Goal: Transaction & Acquisition: Purchase product/service

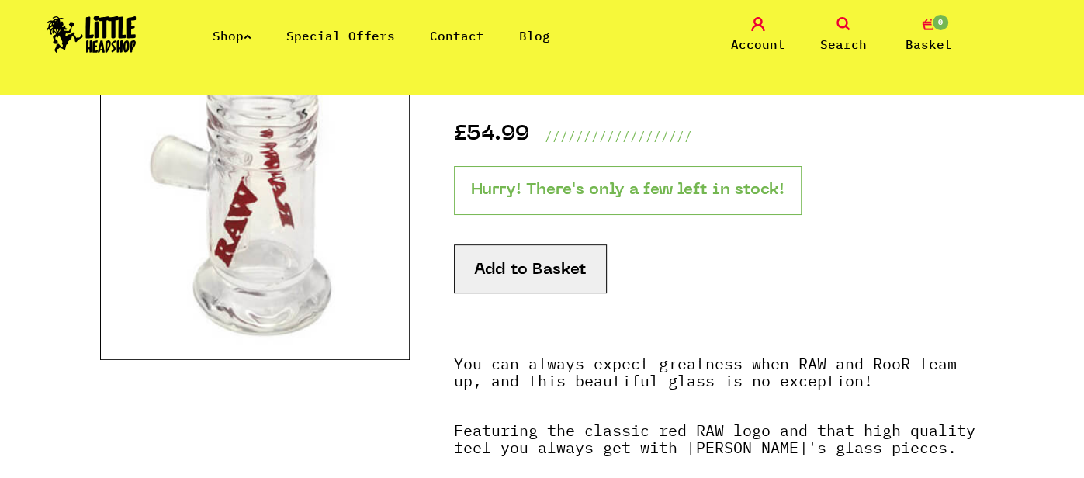
scroll to position [247, 0]
click at [543, 265] on button "Add to Basket" at bounding box center [530, 268] width 153 height 49
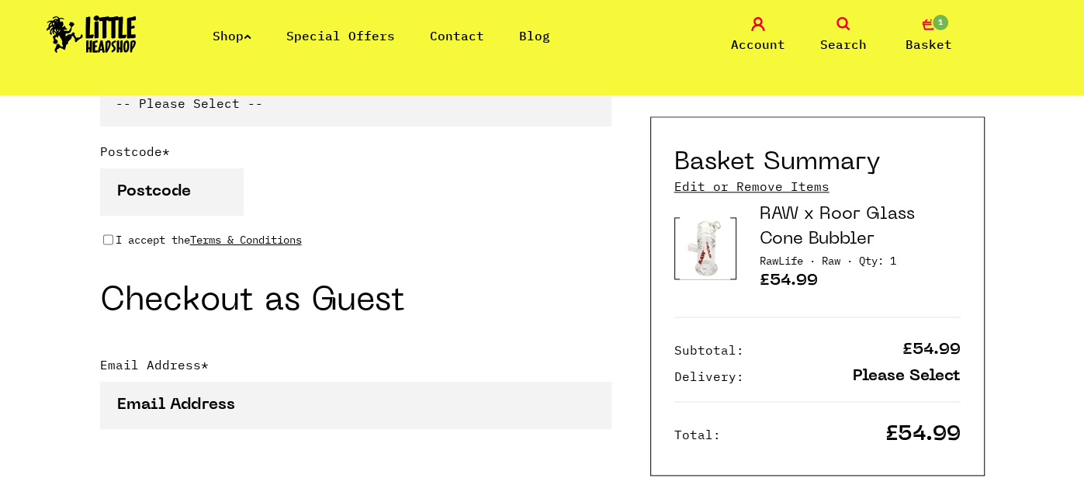
scroll to position [1333, 0]
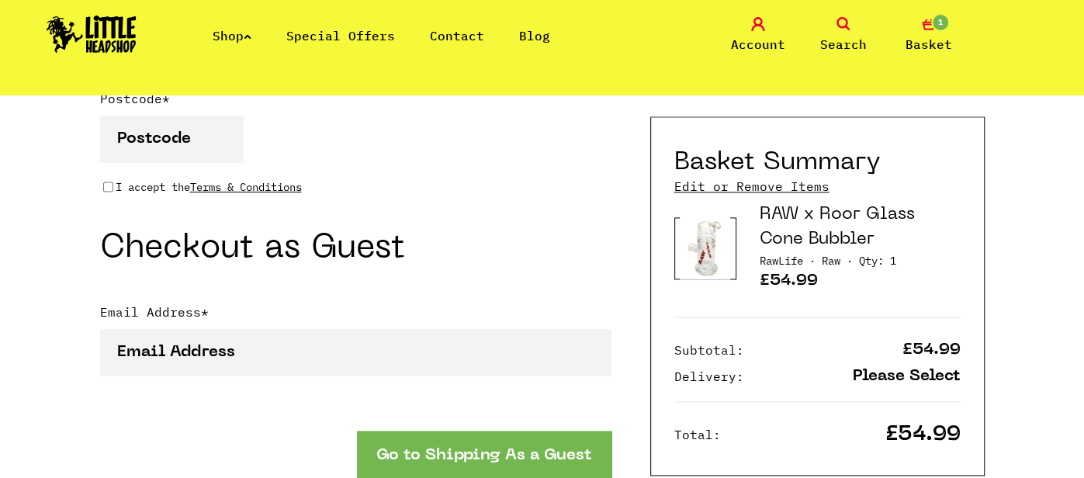
click at [530, 430] on button "Go to Shipping As a Guest" at bounding box center [484, 453] width 254 height 47
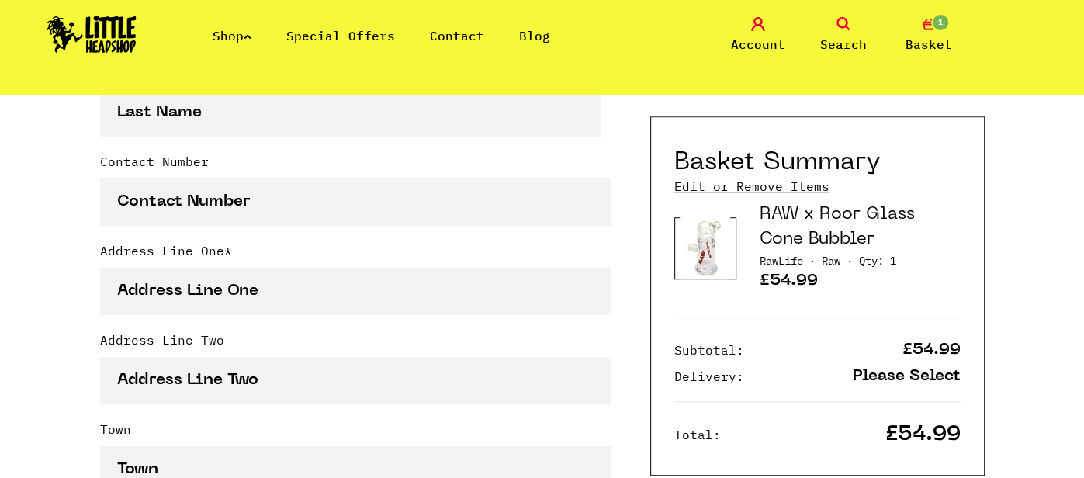
scroll to position [646, 0]
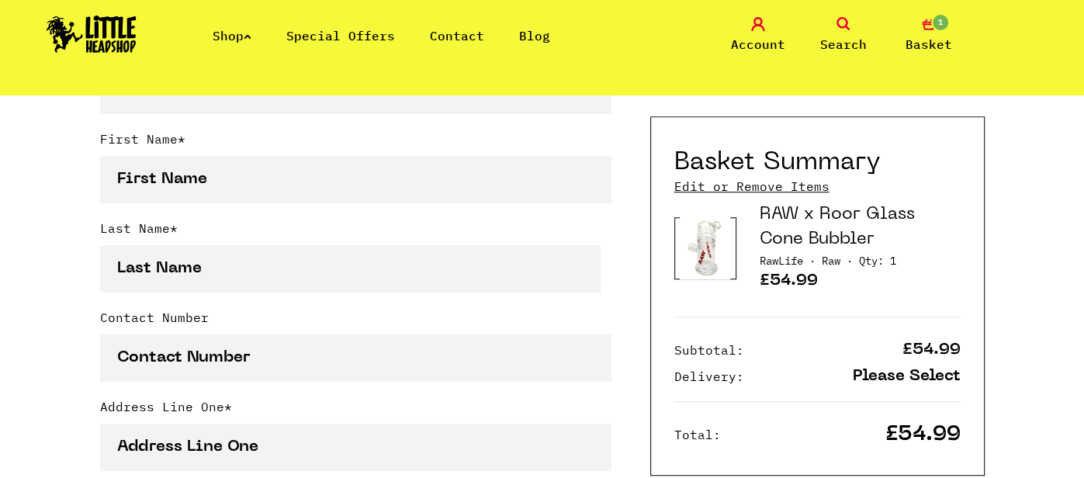
scroll to position [522, 0]
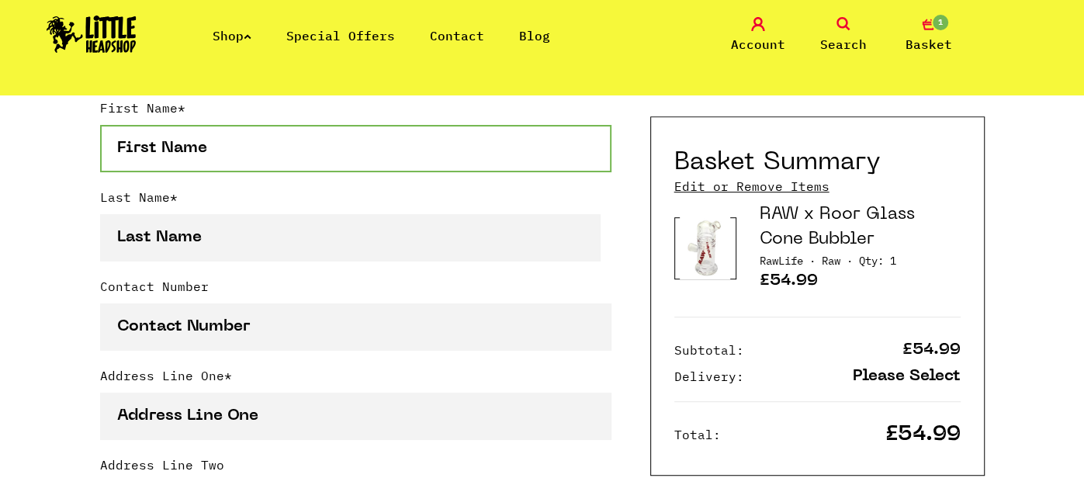
click at [346, 149] on input "First Name *" at bounding box center [355, 148] width 511 height 47
click at [384, 148] on input "First Name *" at bounding box center [355, 148] width 511 height 47
type input "tom"
type input "mcculloch"
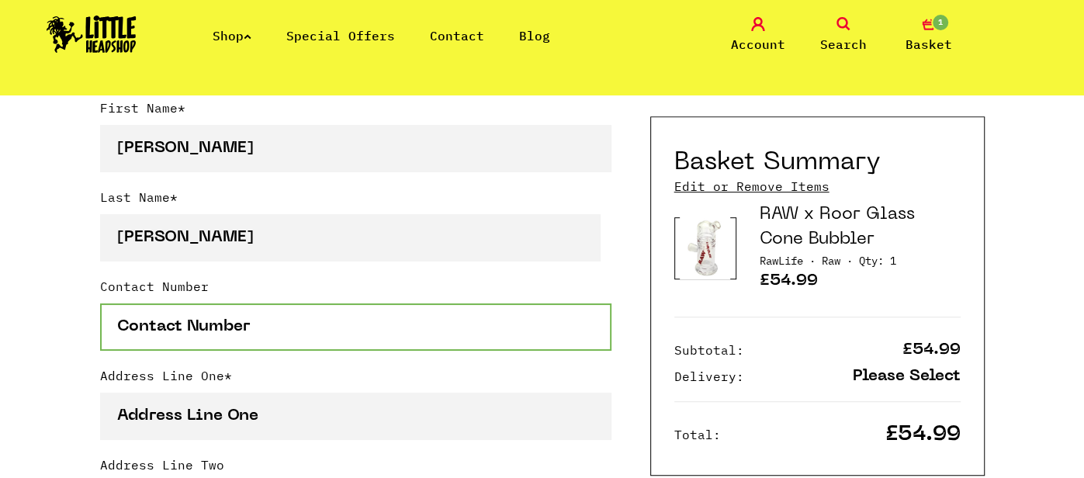
type input "07590662647"
type input "[STREET_ADDRESS][PERSON_NAME]"
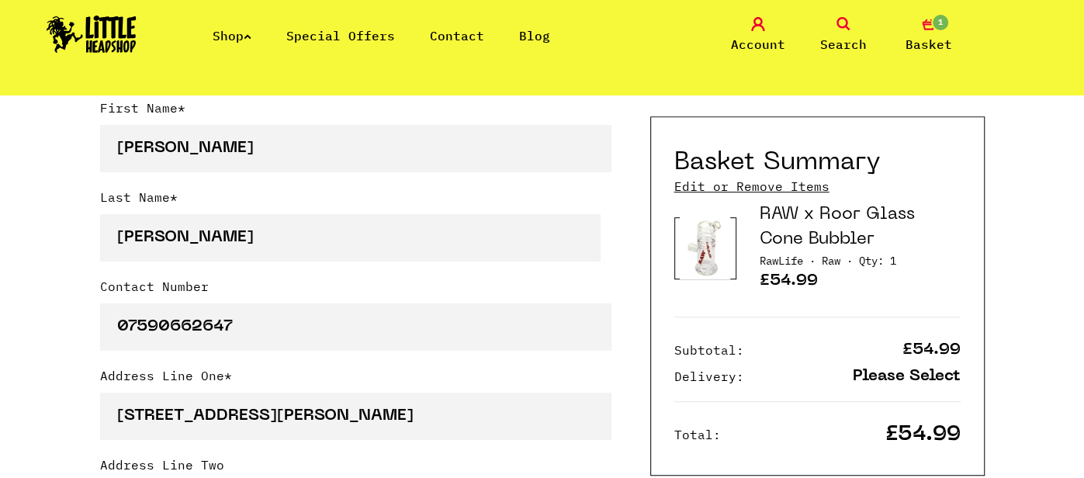
type input "crosshouse"
type input "kilmarnock"
select select "826"
type input "KA2 0JF"
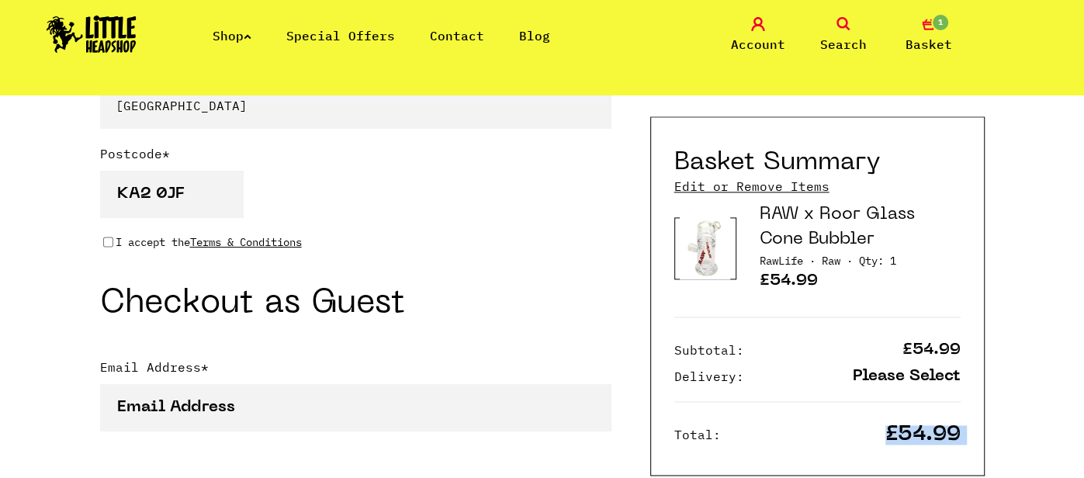
scroll to position [1298, 0]
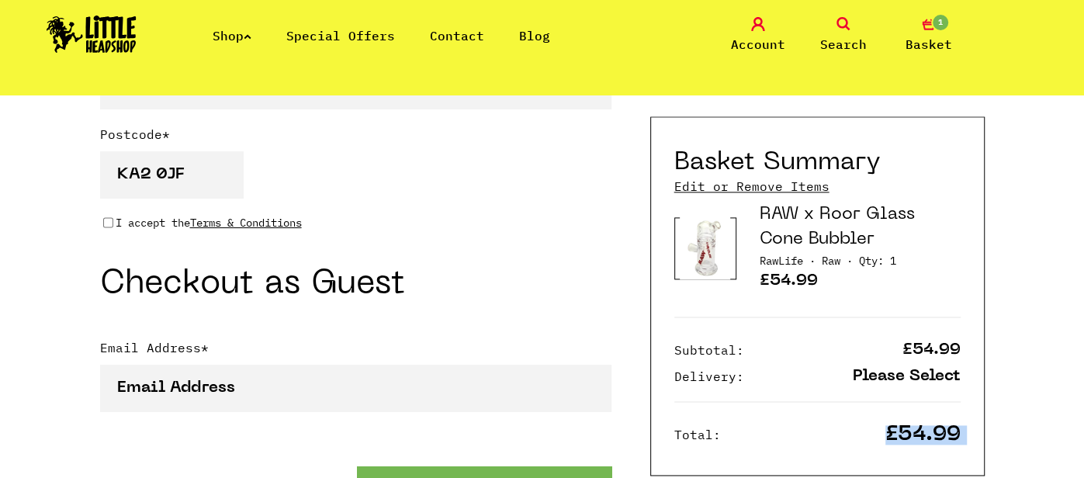
click at [109, 216] on input "I accept the Terms & Conditions" at bounding box center [108, 222] width 10 height 12
checkbox input "true"
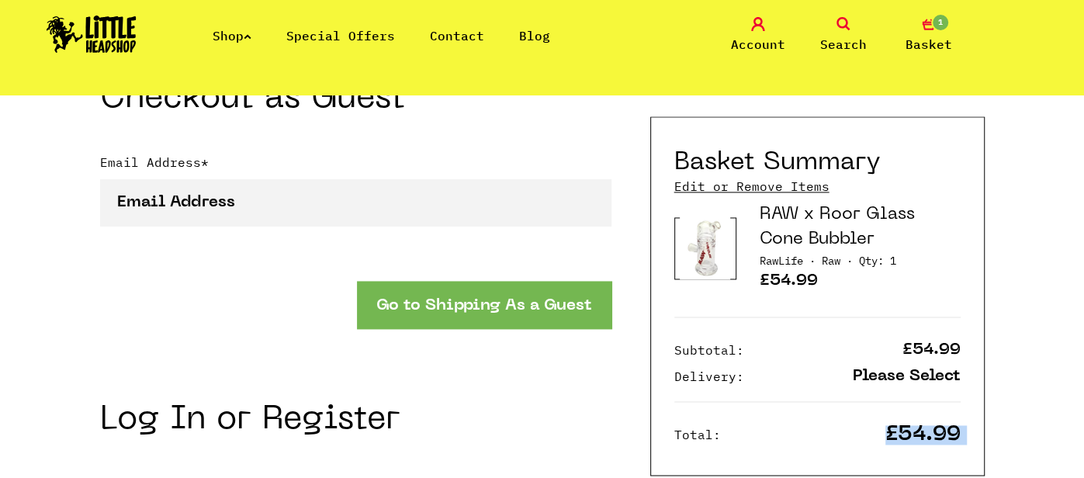
scroll to position [1514, 0]
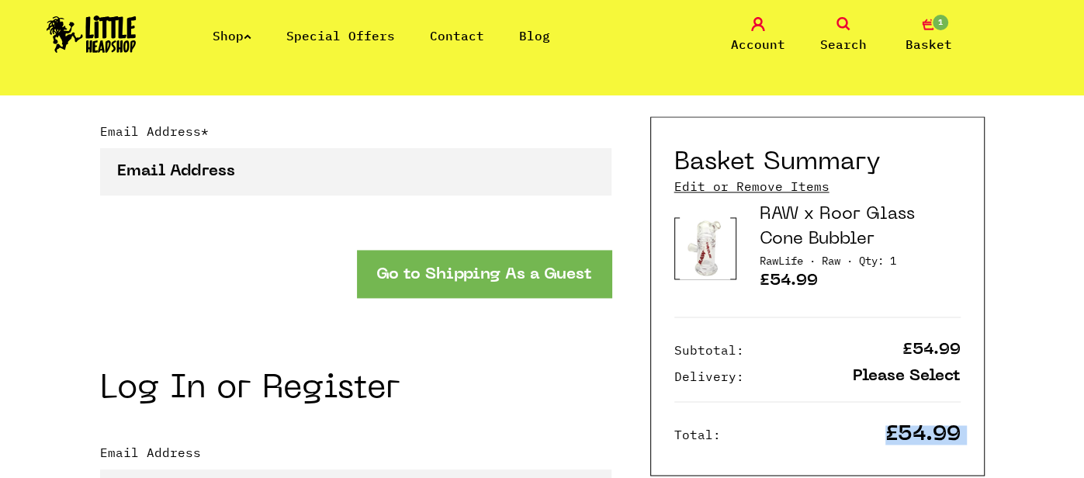
click at [471, 250] on button "Go to Shipping As a Guest" at bounding box center [484, 273] width 254 height 47
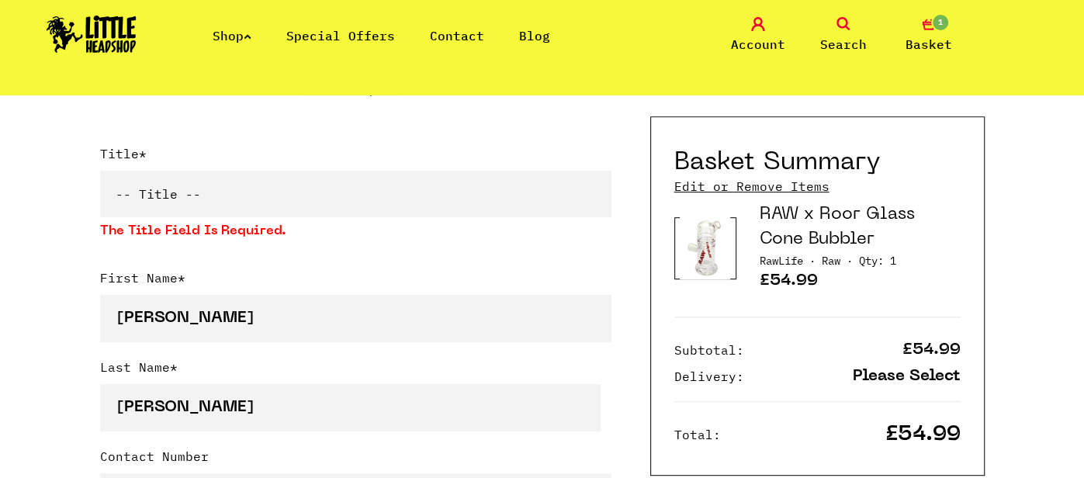
scroll to position [403, 0]
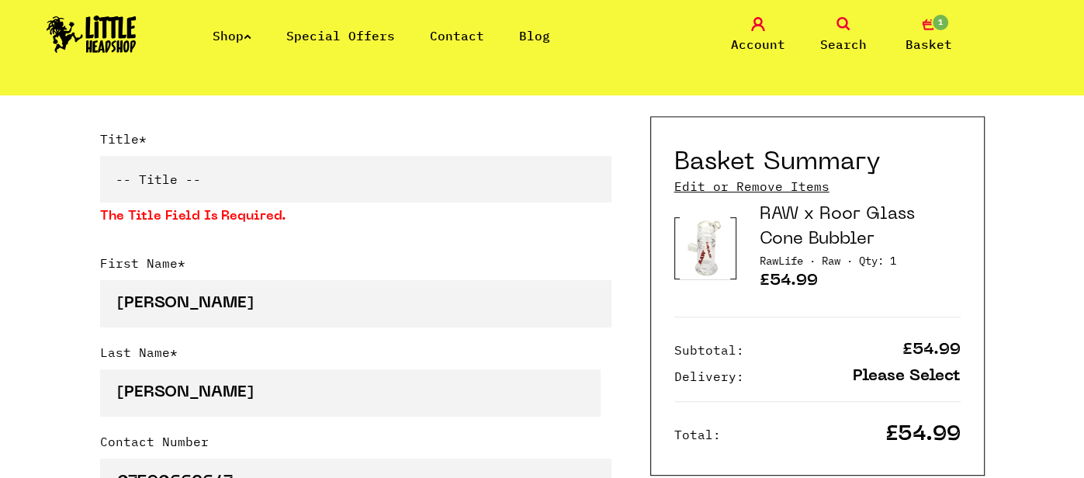
click at [229, 175] on select "-- Title -- Mr Mrs Ms Miss Dr Prof" at bounding box center [355, 179] width 511 height 47
click at [100, 156] on select "-- Title -- Mr Mrs Ms Miss Dr Prof" at bounding box center [355, 179] width 511 height 47
select select "prof"
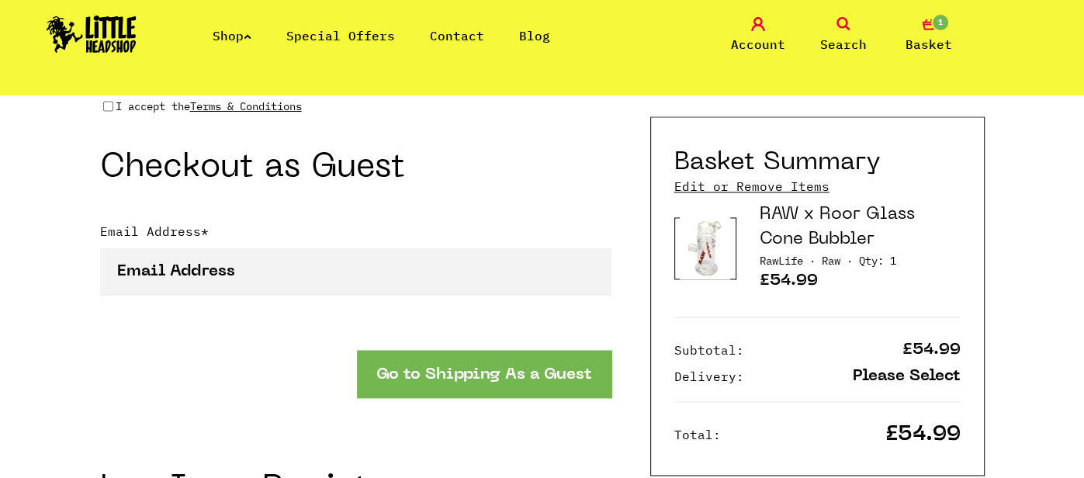
scroll to position [1426, 0]
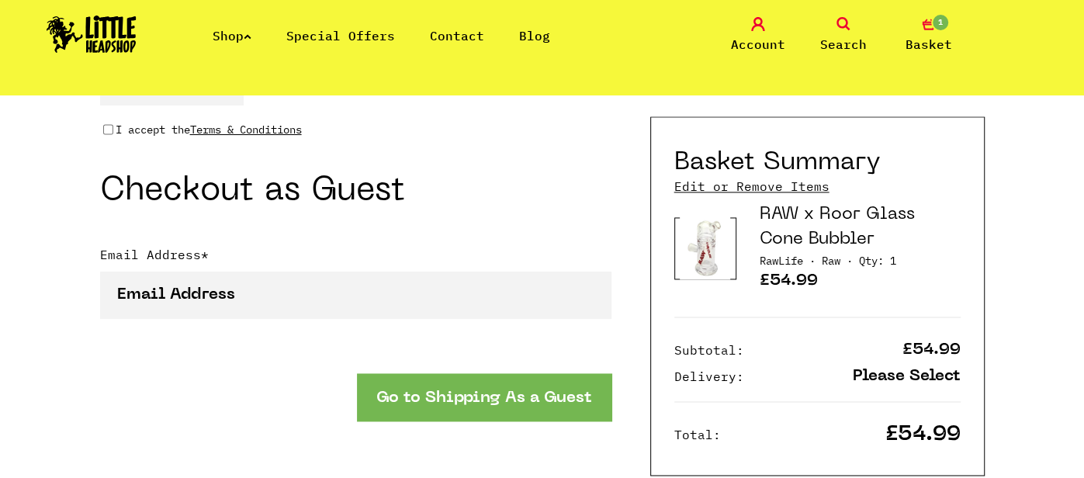
click at [566, 374] on button "Go to Shipping As a Guest" at bounding box center [484, 396] width 254 height 47
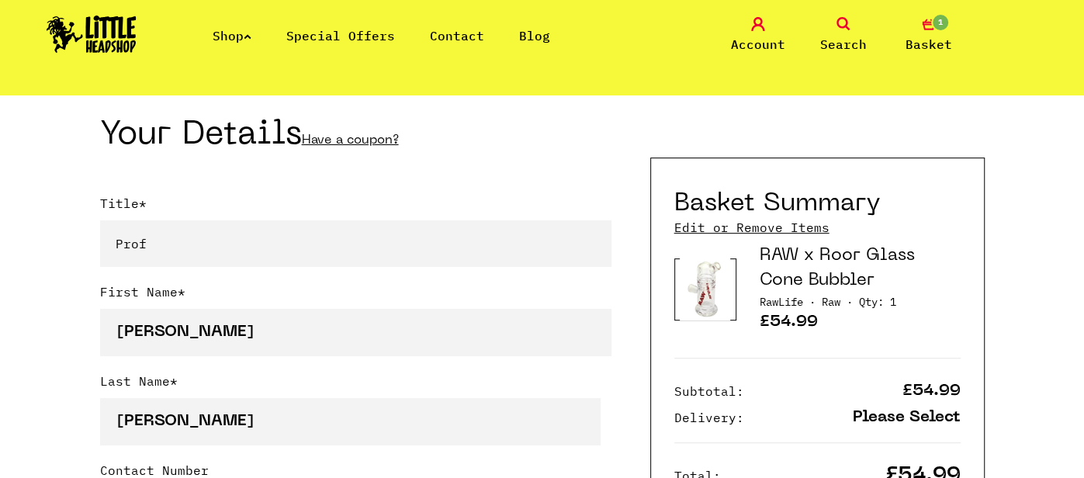
scroll to position [341, 0]
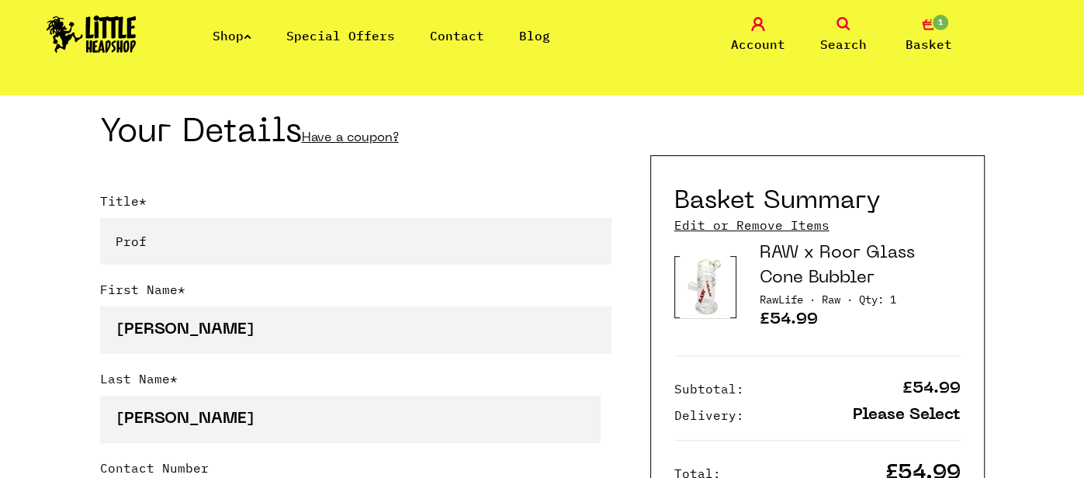
click at [212, 244] on select "-- Title -- Mr Mrs Ms Miss Dr Prof" at bounding box center [355, 241] width 511 height 47
click at [100, 218] on select "-- Title -- Mr Mrs Ms Miss Dr Prof" at bounding box center [355, 241] width 511 height 47
click at [161, 238] on select "-- Title -- Mr Mrs Ms Miss Dr Prof" at bounding box center [355, 241] width 511 height 47
select select "mr"
click at [100, 218] on select "-- Title -- Mr Mrs Ms Miss Dr Prof" at bounding box center [355, 241] width 511 height 47
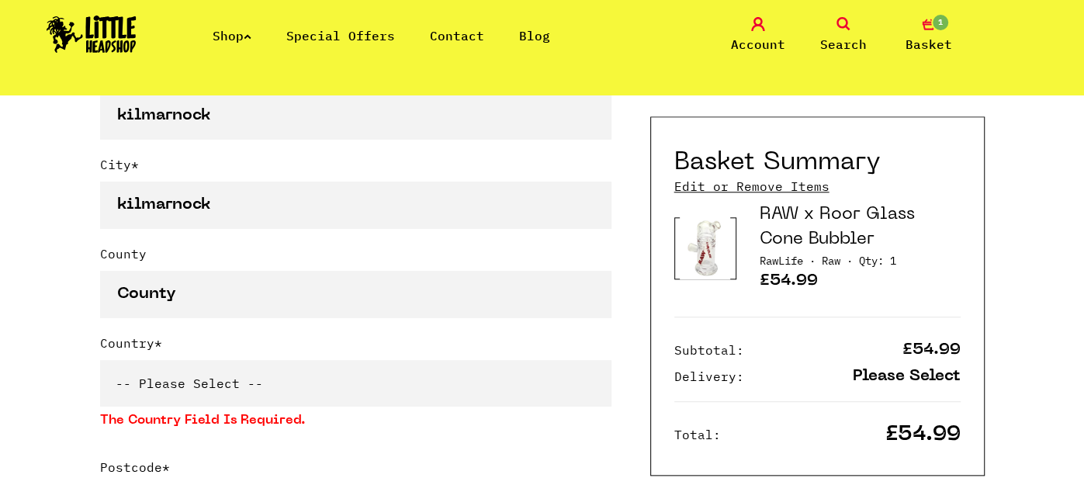
scroll to position [1023, 0]
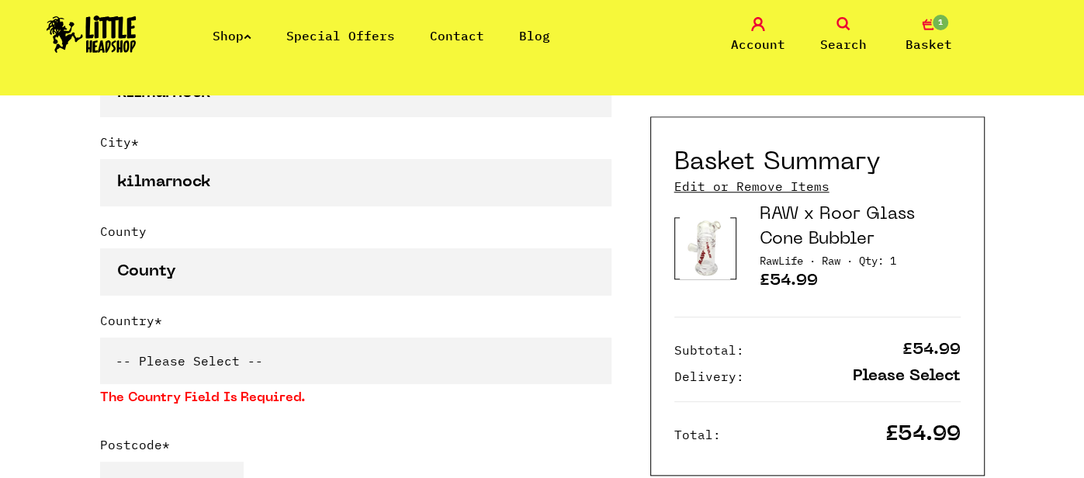
click at [274, 344] on select "-- Please Select -- United Kingdom Sweden Spain Slovenia Romania Portugal Polan…" at bounding box center [355, 360] width 511 height 47
select select "826"
click at [100, 337] on select "-- Please Select -- United Kingdom Sweden Spain Slovenia Romania Portugal Polan…" at bounding box center [355, 360] width 511 height 47
click at [53, 232] on div "Continue shopping Your Basket /////////////////// Special Offers Coupon Code Ap…" at bounding box center [542, 335] width 1084 height 2527
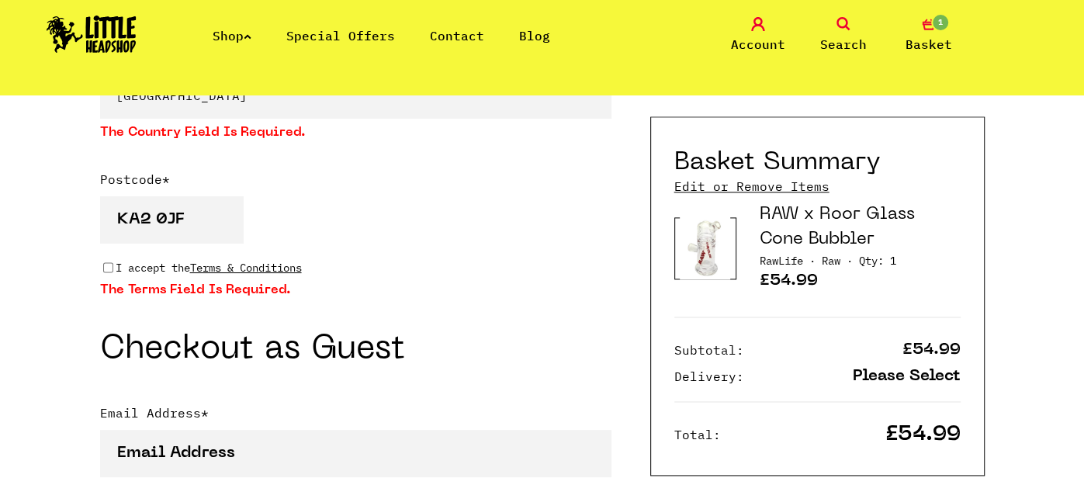
scroll to position [1302, 0]
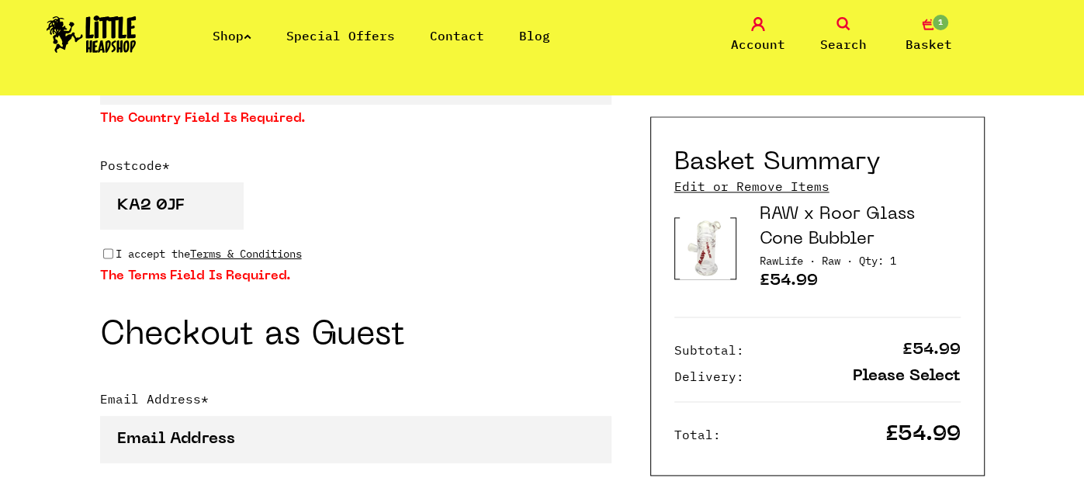
click at [109, 247] on input "I accept the Terms & Conditions" at bounding box center [108, 253] width 10 height 12
checkbox input "true"
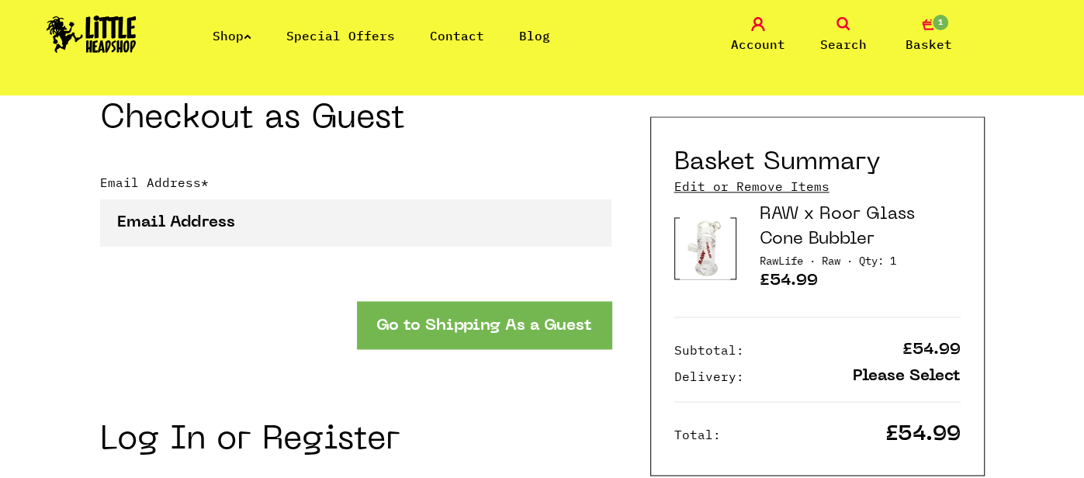
scroll to position [1520, 0]
click at [449, 300] on button "Go to Shipping As a Guest" at bounding box center [484, 323] width 254 height 47
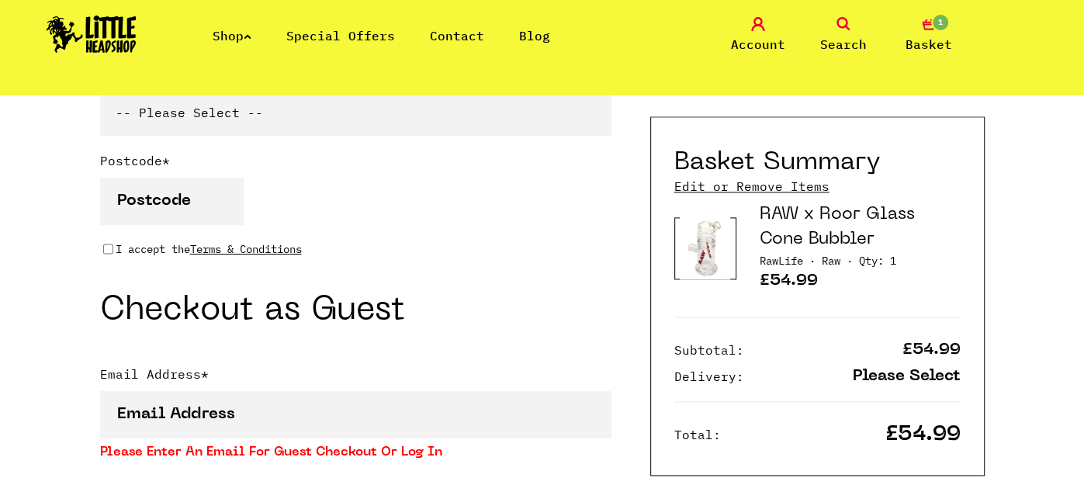
scroll to position [1302, 0]
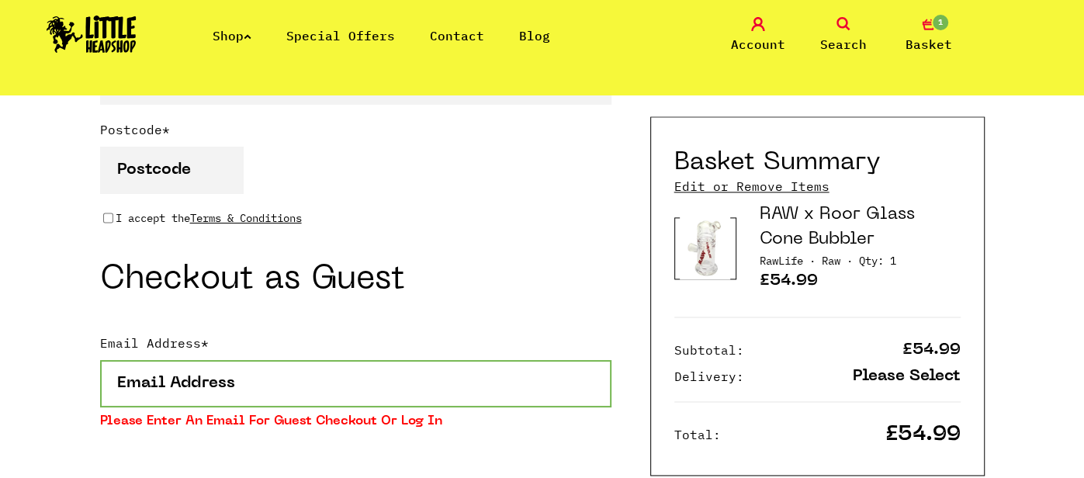
click at [322, 364] on input "Email Address *" at bounding box center [355, 383] width 511 height 47
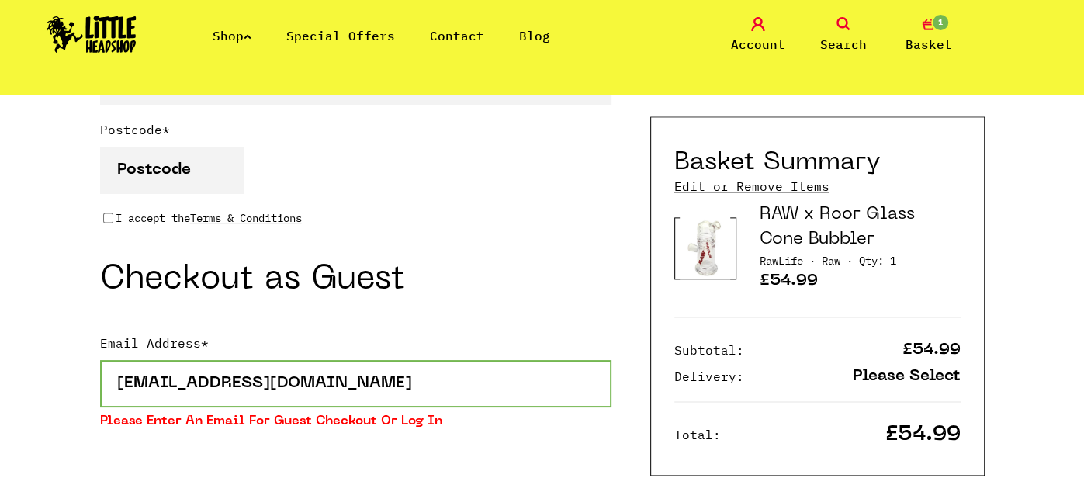
type input "tammculloch7@gmail.com"
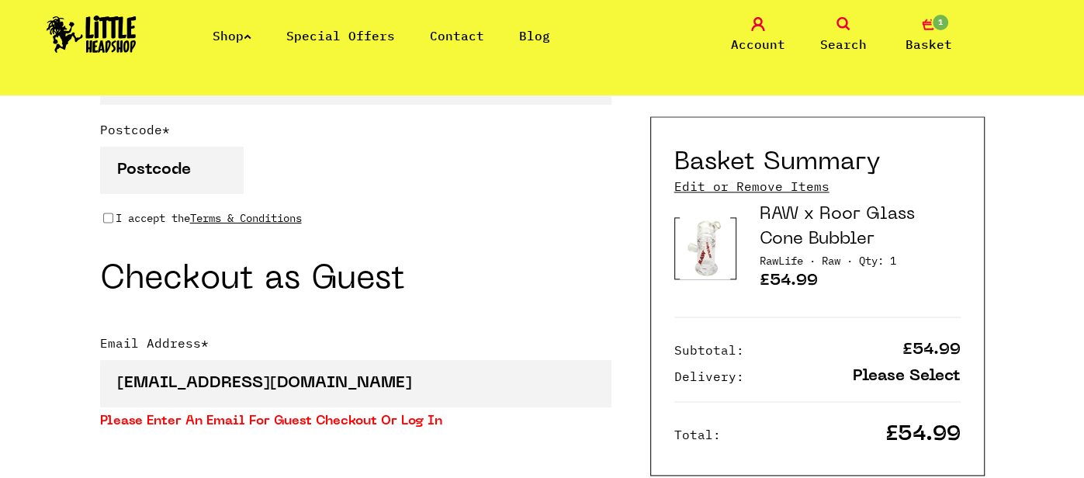
click at [109, 212] on input "I accept the Terms & Conditions" at bounding box center [108, 218] width 10 height 12
checkbox input "true"
click at [75, 211] on div "Continue shopping Your Basket /////////////////// Special Offers Coupon Code Ap…" at bounding box center [542, 63] width 1084 height 2543
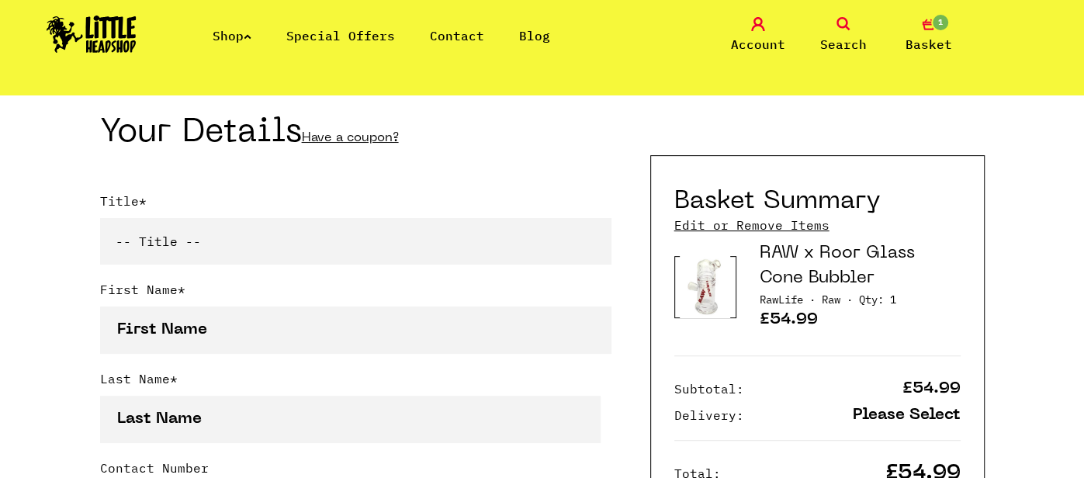
scroll to position [309, 0]
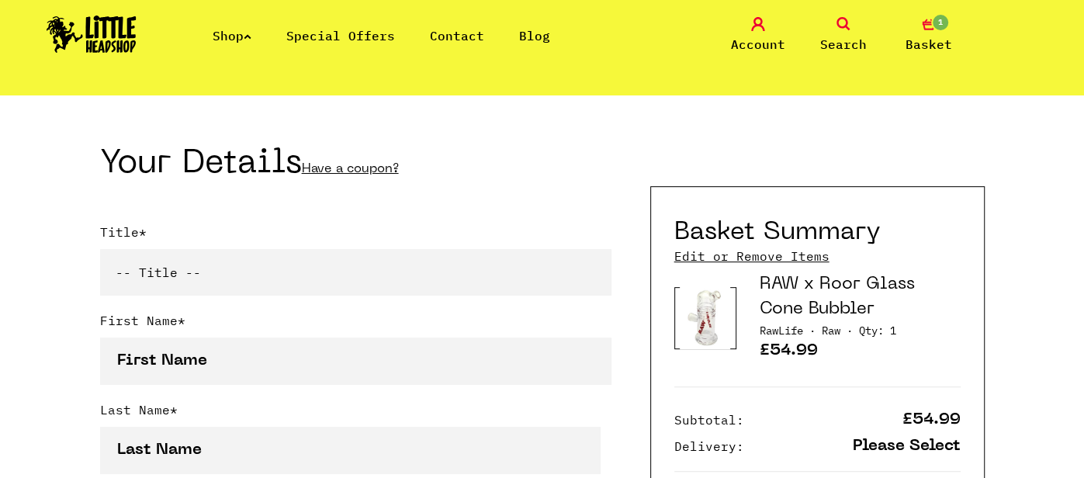
click at [227, 267] on select "-- Title -- Mr Mrs Ms Miss Dr Prof" at bounding box center [355, 272] width 511 height 47
select select "mr"
click at [100, 249] on select "-- Title -- Mr Mrs Ms Miss Dr Prof" at bounding box center [355, 272] width 511 height 47
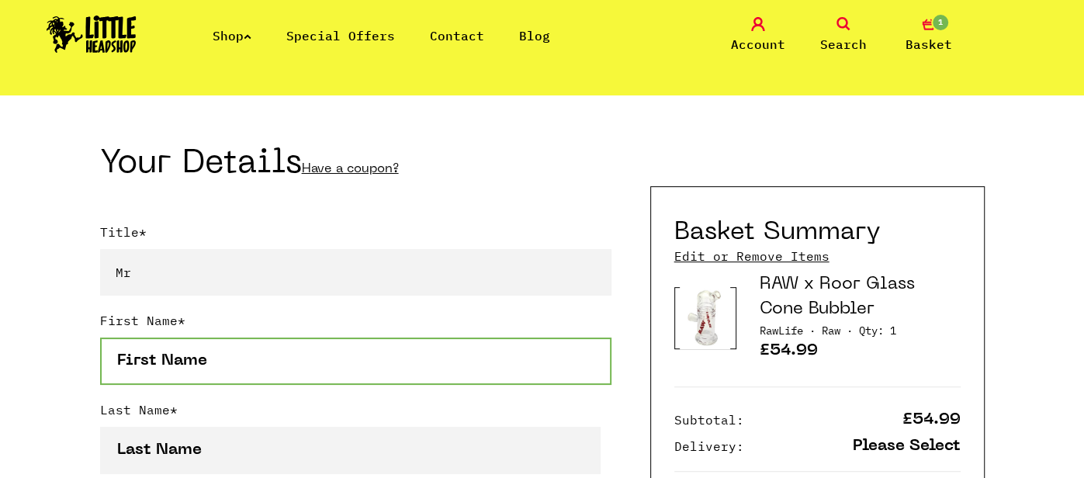
click at [230, 359] on input "First Name *" at bounding box center [355, 360] width 511 height 47
type input "tom"
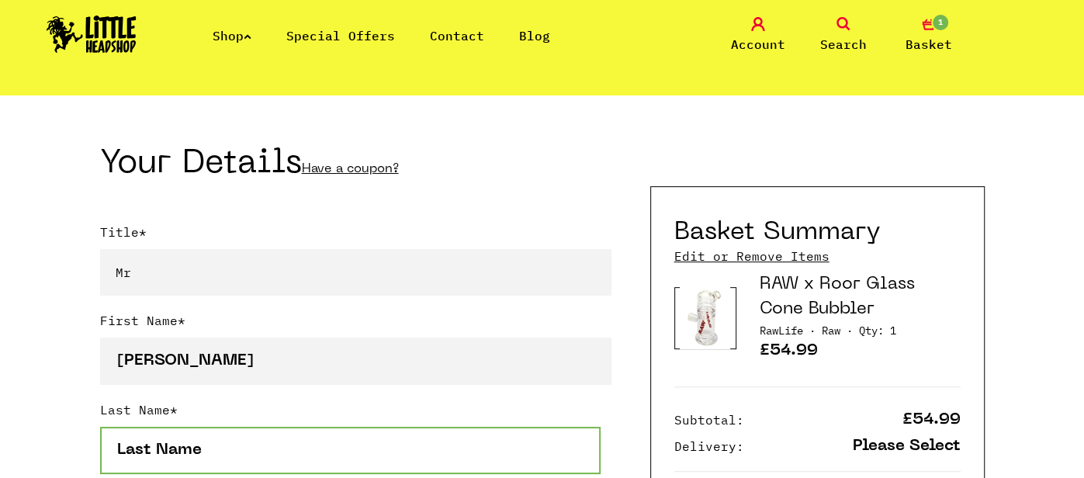
type input "mcculloch"
type input "07590662647"
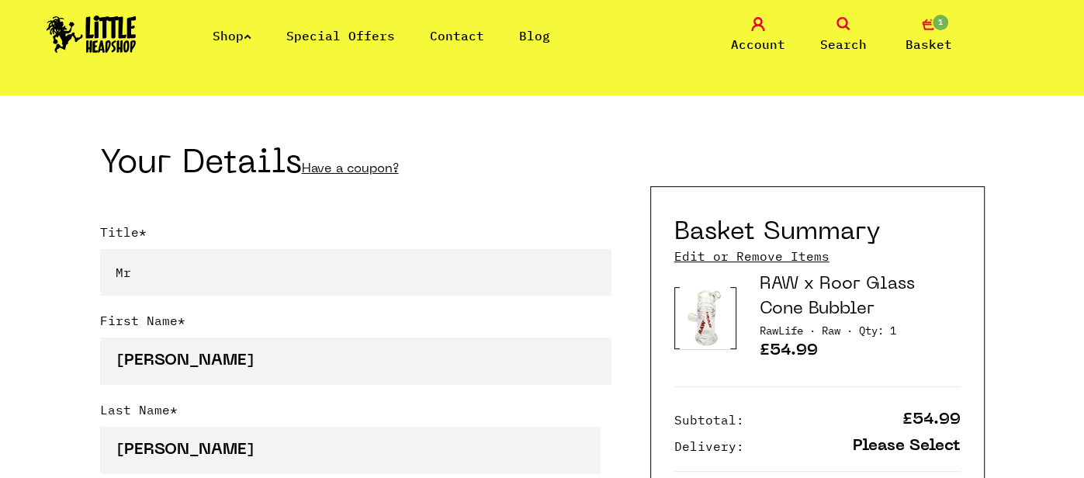
type input "22 parkhill avenue"
type input "crosshouse"
type input "kilmarnock"
select select "826"
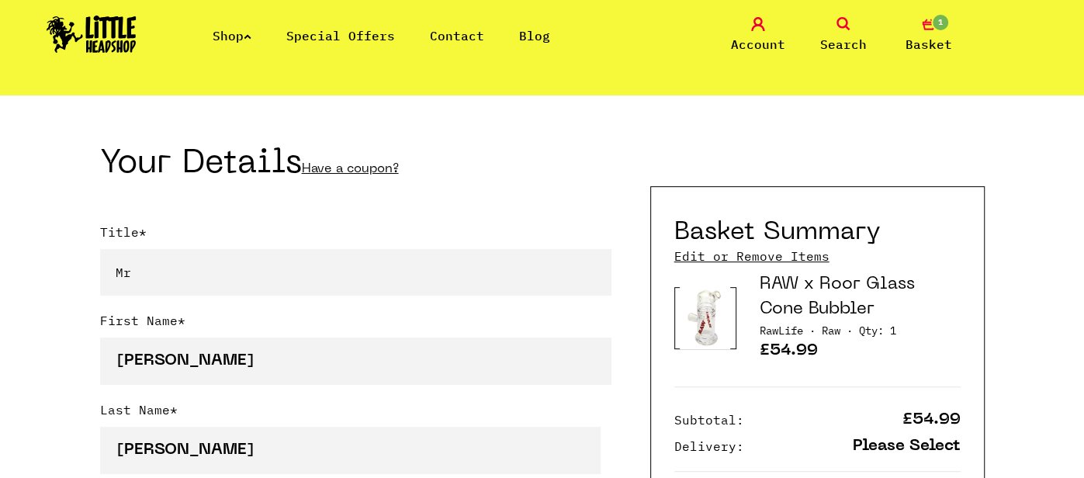
type input "KA2 0JF"
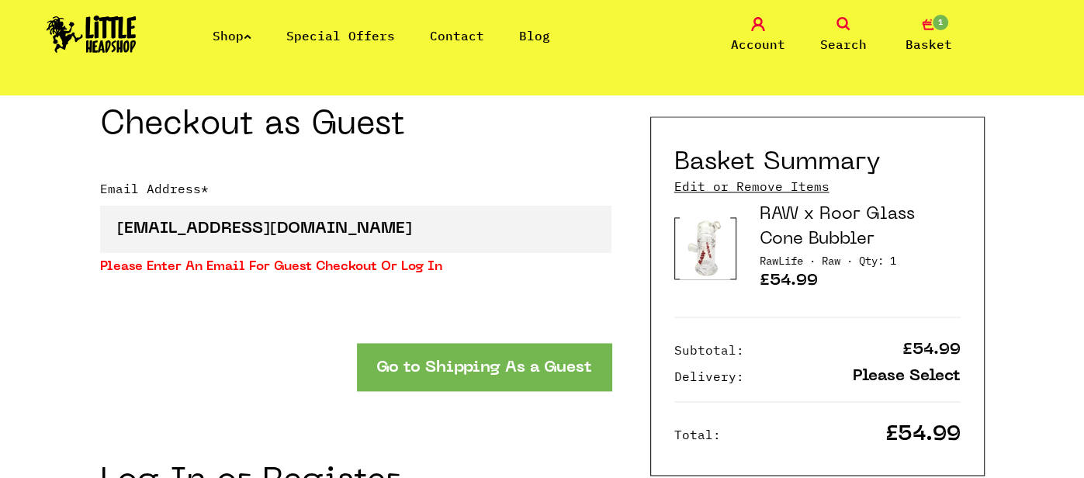
scroll to position [1457, 0]
click at [507, 342] on button "Go to Shipping As a Guest" at bounding box center [484, 365] width 254 height 47
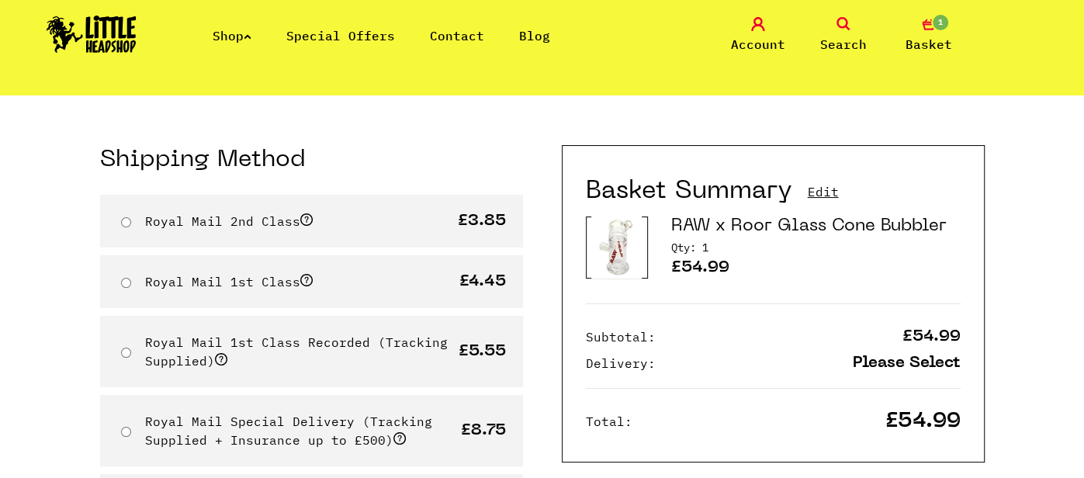
scroll to position [92, 0]
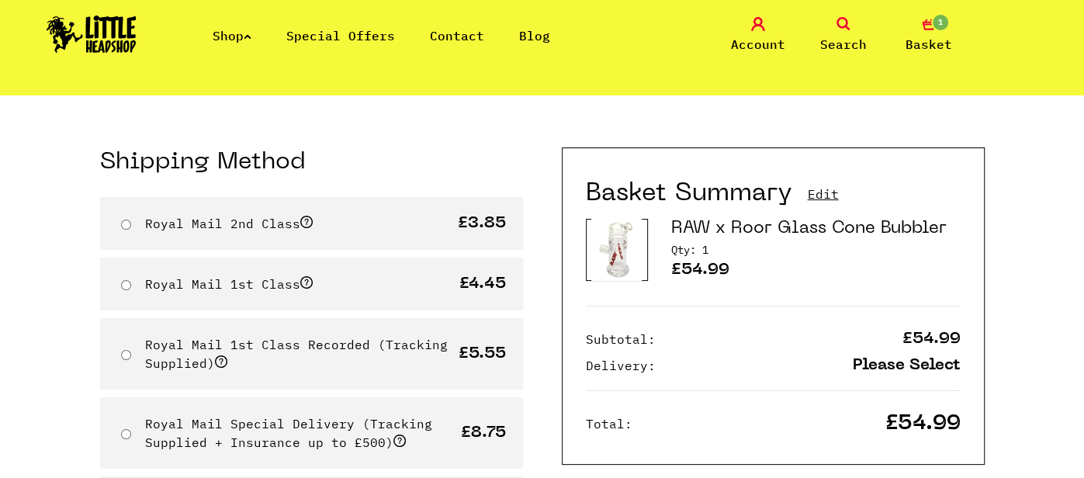
click at [124, 223] on input "Royal Mail 2nd Class" at bounding box center [126, 225] width 10 height 10
radio input "true"
click at [307, 218] on span at bounding box center [306, 222] width 12 height 12
click at [131, 220] on input "Royal Mail 2nd Class" at bounding box center [126, 225] width 10 height 10
click at [307, 219] on span at bounding box center [306, 222] width 12 height 12
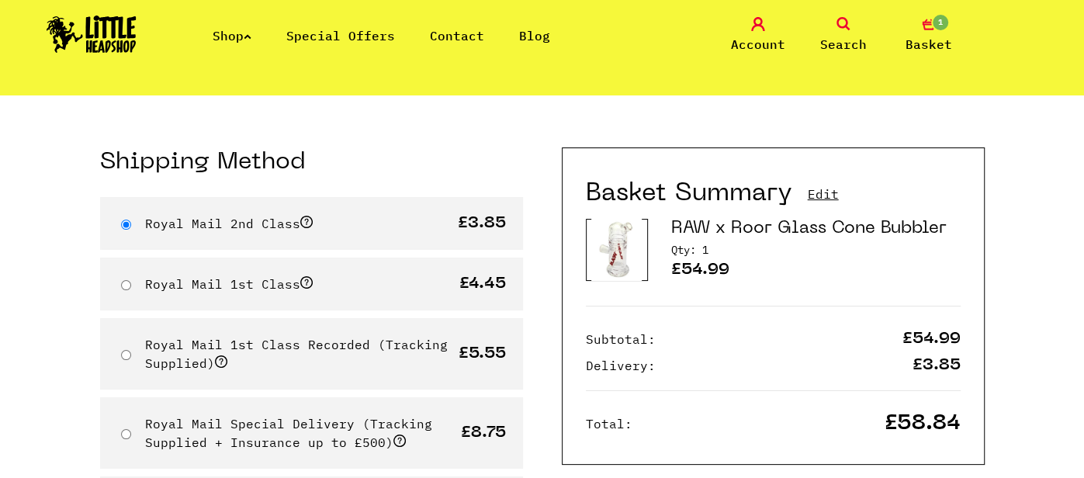
click at [131, 220] on input "Royal Mail 2nd Class" at bounding box center [126, 225] width 10 height 10
click at [306, 216] on span at bounding box center [306, 222] width 12 height 12
click at [131, 220] on input "Royal Mail 2nd Class" at bounding box center [126, 225] width 10 height 10
click at [306, 216] on span at bounding box center [306, 222] width 12 height 12
click at [131, 220] on input "Royal Mail 2nd Class" at bounding box center [126, 225] width 10 height 10
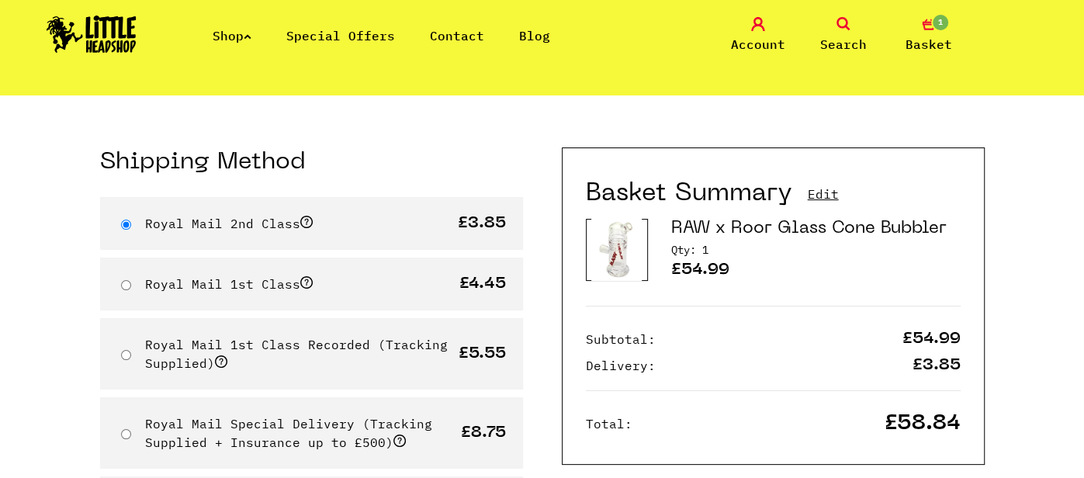
click at [306, 216] on span at bounding box center [306, 222] width 12 height 12
click at [131, 220] on input "Royal Mail 2nd Class" at bounding box center [126, 225] width 10 height 10
click at [121, 280] on input "Royal Mail 1st Class" at bounding box center [126, 285] width 10 height 10
radio input "true"
click at [121, 350] on input "Royal Mail 1st Class Recorded (Tracking Supplied)" at bounding box center [126, 355] width 10 height 10
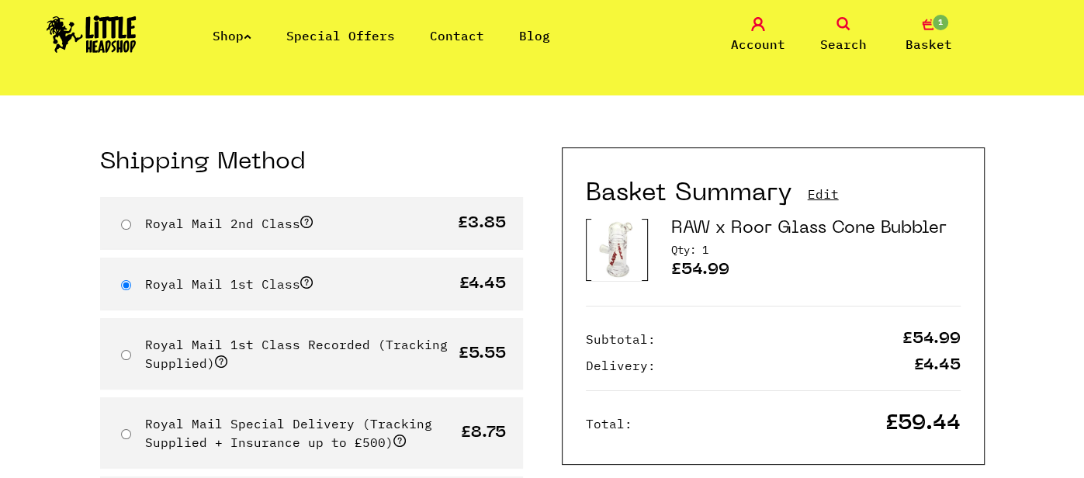
radio input "true"
click at [121, 429] on input "Royal Mail Special Delivery (Tracking Supplied + Insurance up to £500)" at bounding box center [126, 434] width 10 height 10
radio input "true"
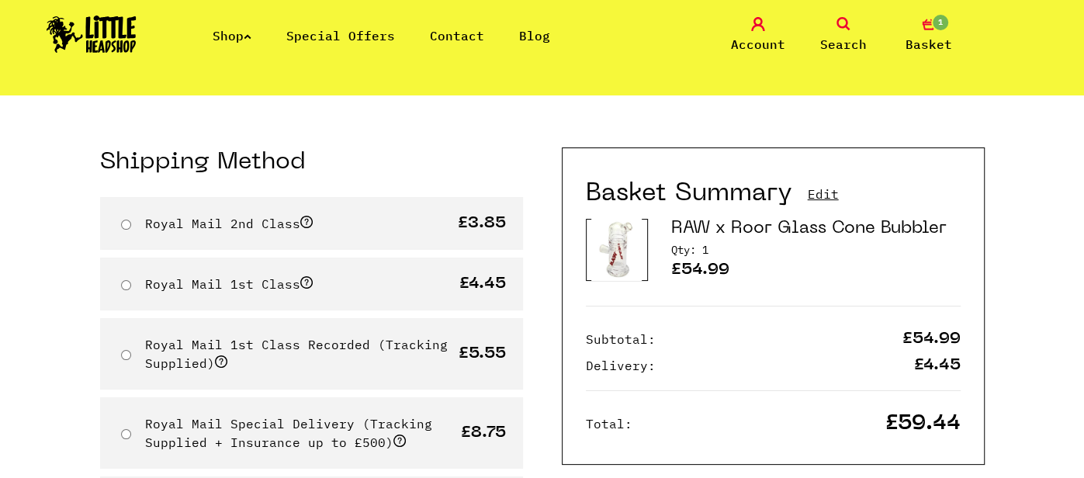
radio input "true"
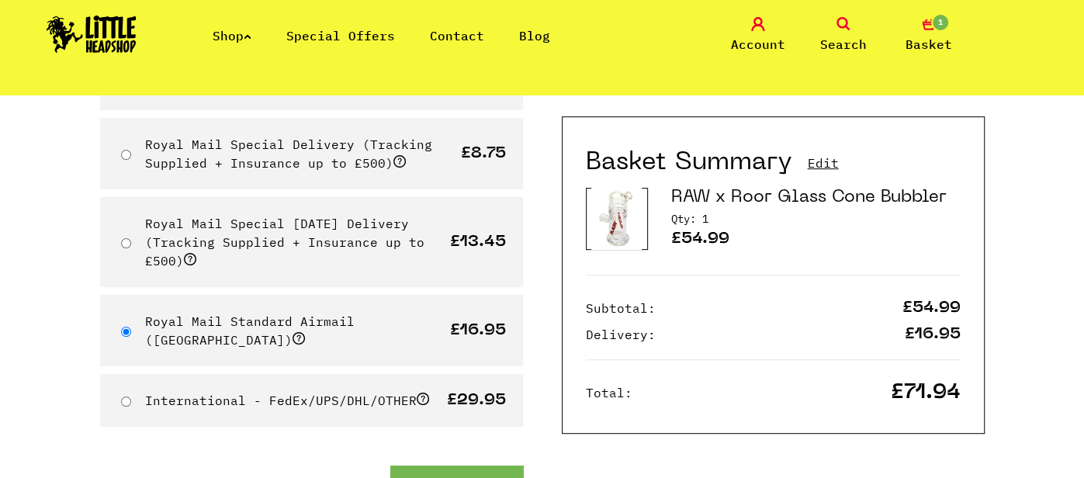
click at [123, 150] on input "Royal Mail Special Delivery (Tracking Supplied + Insurance up to £500)" at bounding box center [126, 155] width 10 height 10
radio input "true"
click at [121, 71] on input "Royal Mail 1st Class Recorded (Tracking Supplied)" at bounding box center [126, 76] width 10 height 10
radio input "true"
click at [121, 1] on input "Royal Mail 1st Class" at bounding box center [126, 6] width 10 height 10
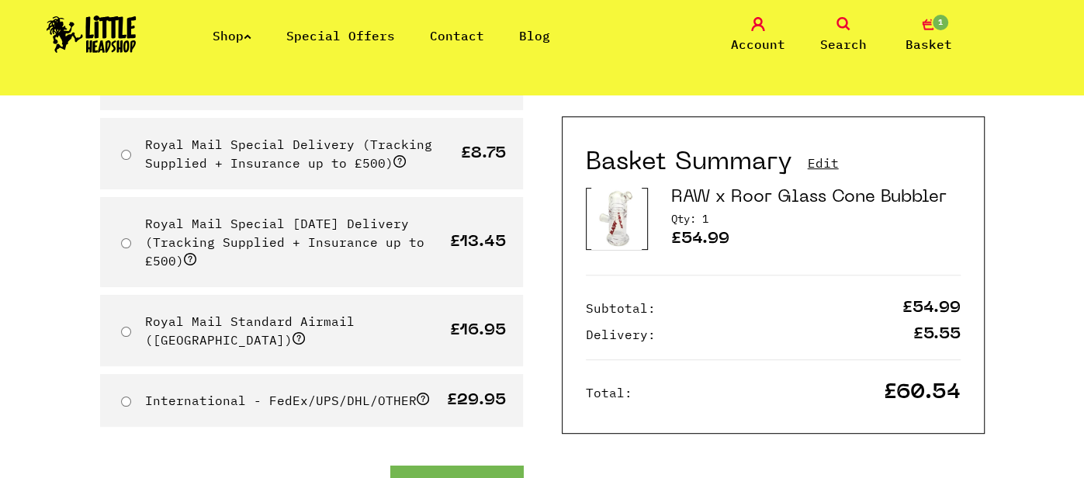
radio input "true"
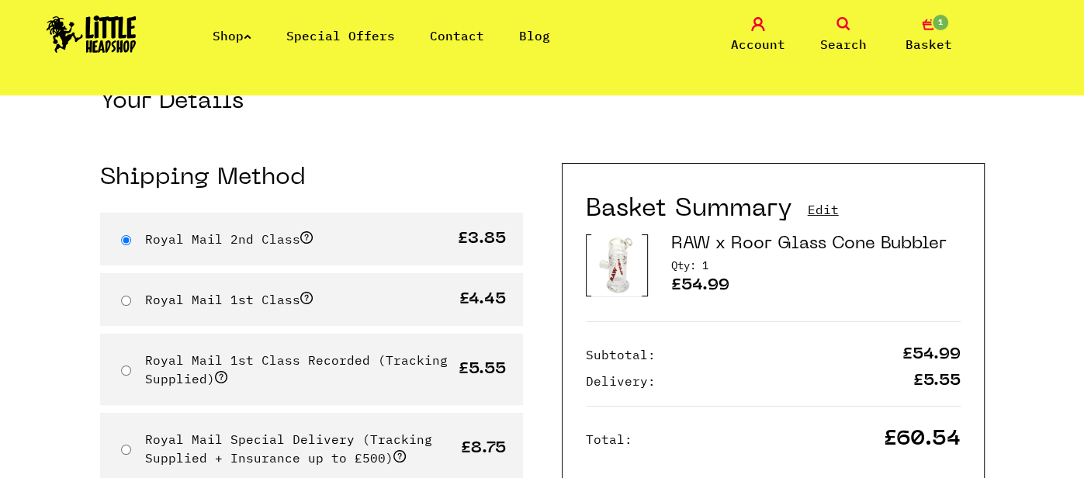
radio input "true"
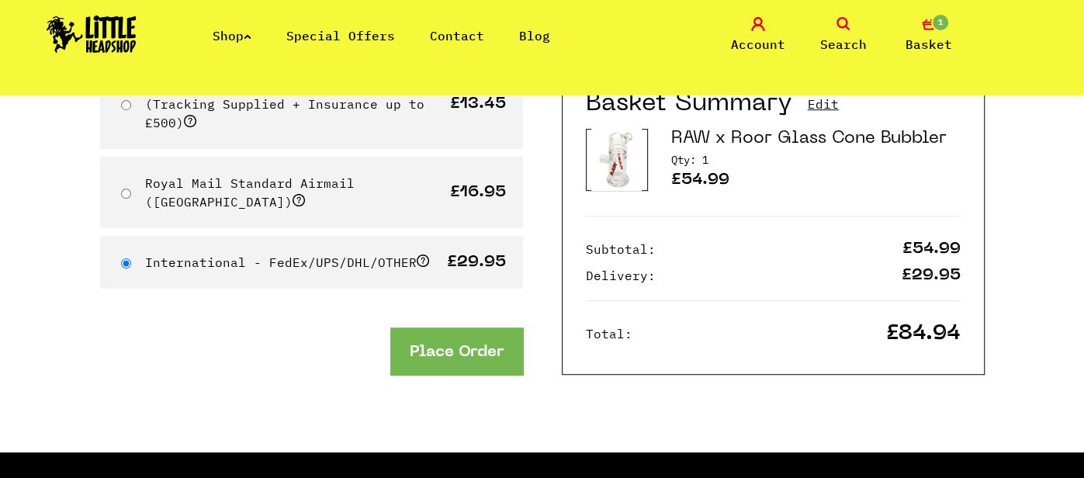
click at [121, 188] on input "Royal Mail Standard Airmail (EU)" at bounding box center [126, 193] width 10 height 10
radio input "true"
click at [121, 100] on input "Royal Mail Special Saturday Delivery (Tracking Supplied + Insurance up to £500)" at bounding box center [126, 105] width 10 height 10
radio input "true"
click at [121, 12] on input "Royal Mail Special Delivery (Tracking Supplied + Insurance up to £500)" at bounding box center [126, 17] width 10 height 10
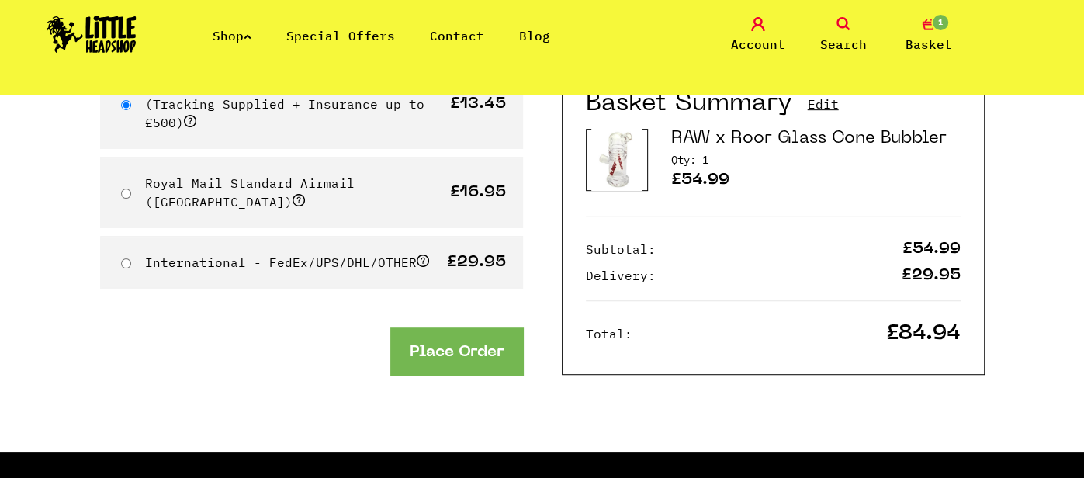
radio input "true"
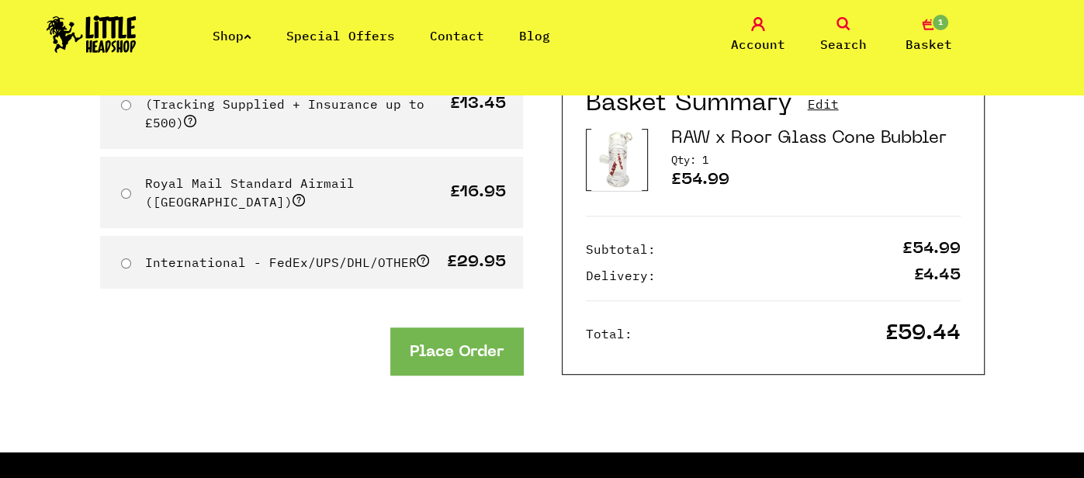
scroll to position [206, 0]
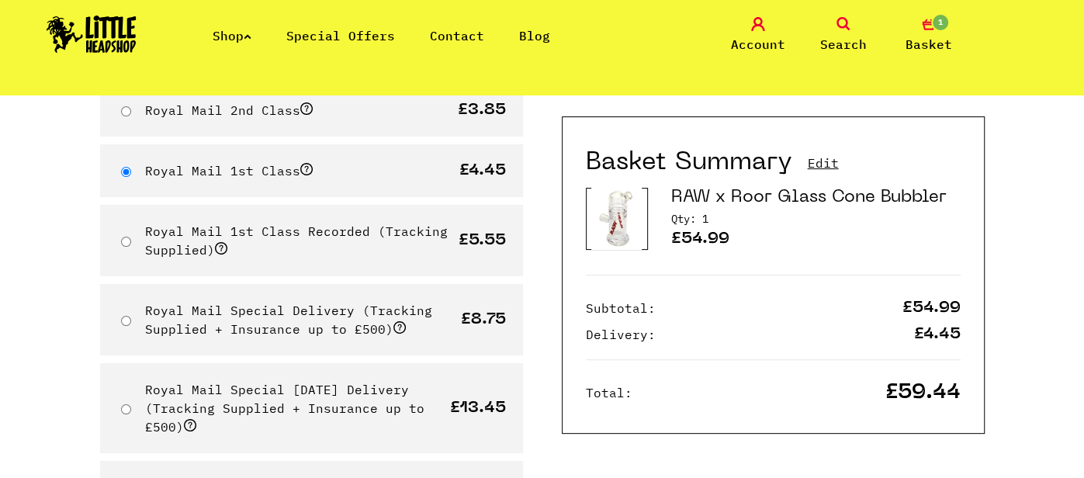
click at [121, 106] on input "Royal Mail 2nd Class" at bounding box center [126, 111] width 10 height 10
radio input "true"
click at [121, 167] on input "Royal Mail 1st Class" at bounding box center [126, 172] width 10 height 10
radio input "true"
click at [121, 237] on input "Royal Mail 1st Class Recorded (Tracking Supplied)" at bounding box center [126, 242] width 10 height 10
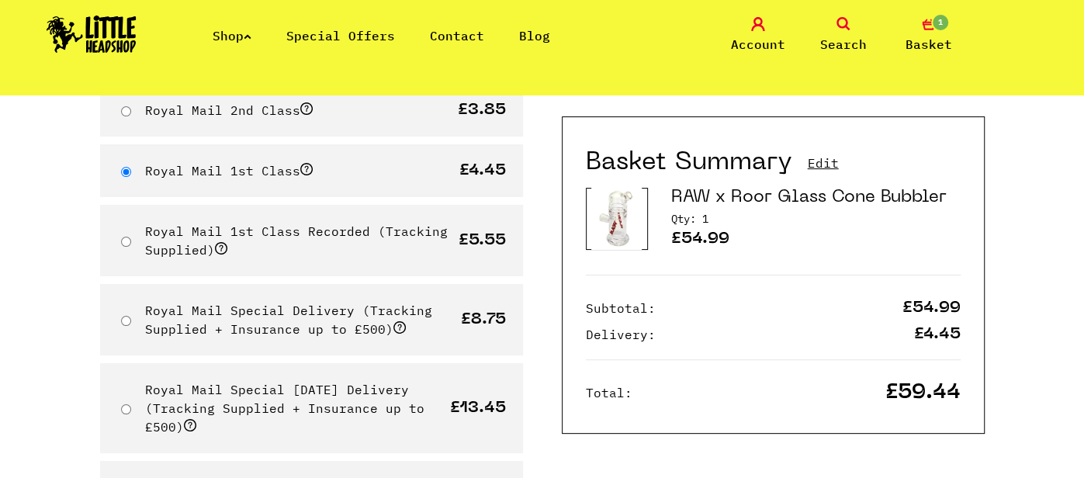
radio input "true"
click at [121, 316] on input "Royal Mail Special Delivery (Tracking Supplied + Insurance up to £500)" at bounding box center [126, 321] width 10 height 10
radio input "true"
click at [121, 404] on input "Royal Mail Special Saturday Delivery (Tracking Supplied + Insurance up to £500)" at bounding box center [126, 409] width 10 height 10
radio input "true"
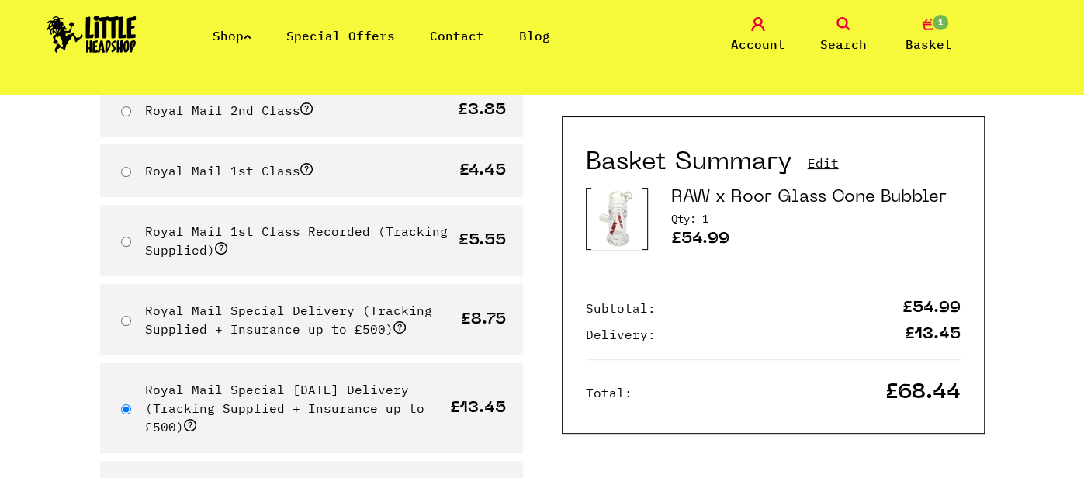
click at [126, 108] on input "Royal Mail 2nd Class" at bounding box center [126, 111] width 10 height 10
radio input "true"
click at [121, 167] on input "Royal Mail 1st Class" at bounding box center [126, 172] width 10 height 10
radio input "true"
click at [121, 237] on input "Royal Mail 1st Class Recorded (Tracking Supplied)" at bounding box center [126, 242] width 10 height 10
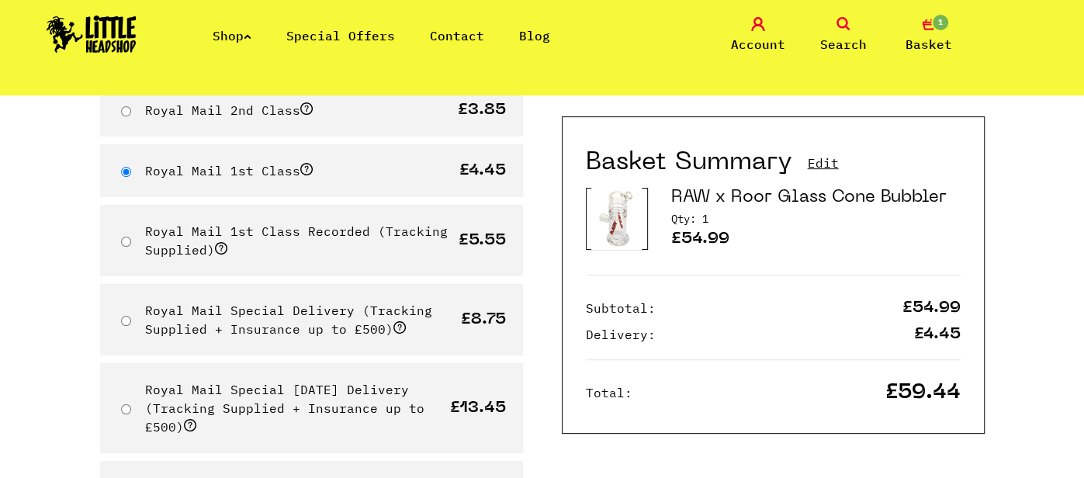
radio input "true"
click at [121, 316] on input "Royal Mail Special Delivery (Tracking Supplied + Insurance up to £500)" at bounding box center [126, 321] width 10 height 10
radio input "true"
click at [124, 108] on input "Royal Mail 2nd Class" at bounding box center [126, 111] width 10 height 10
radio input "true"
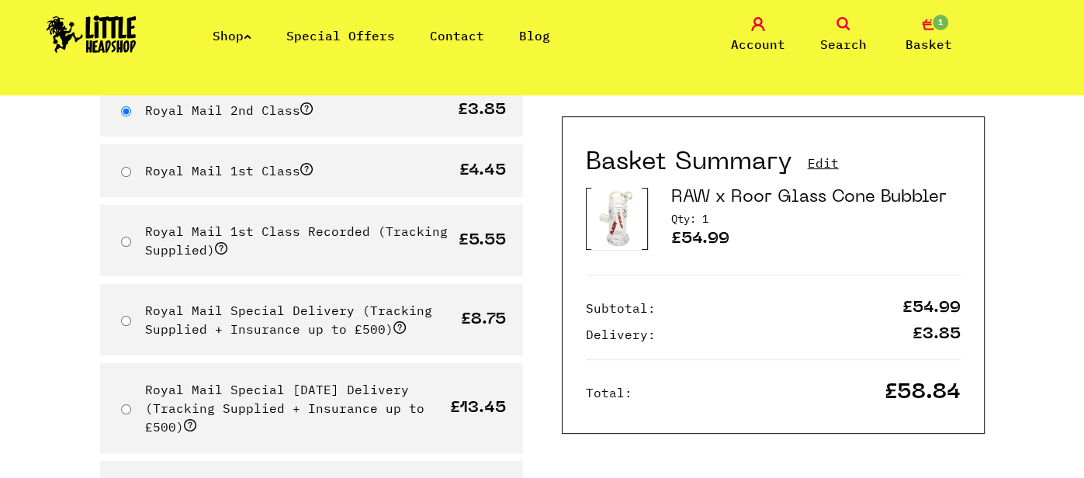
click at [57, 213] on body "Shop Special Offers Contact Blog Account Search 1 Basket Categories Shop All Br…" at bounding box center [542, 420] width 1084 height 1253
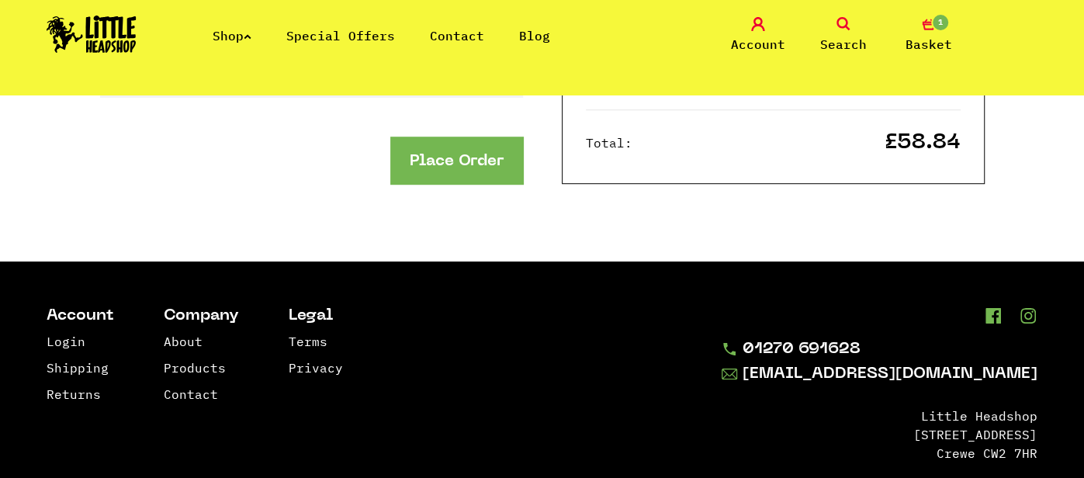
scroll to position [702, 0]
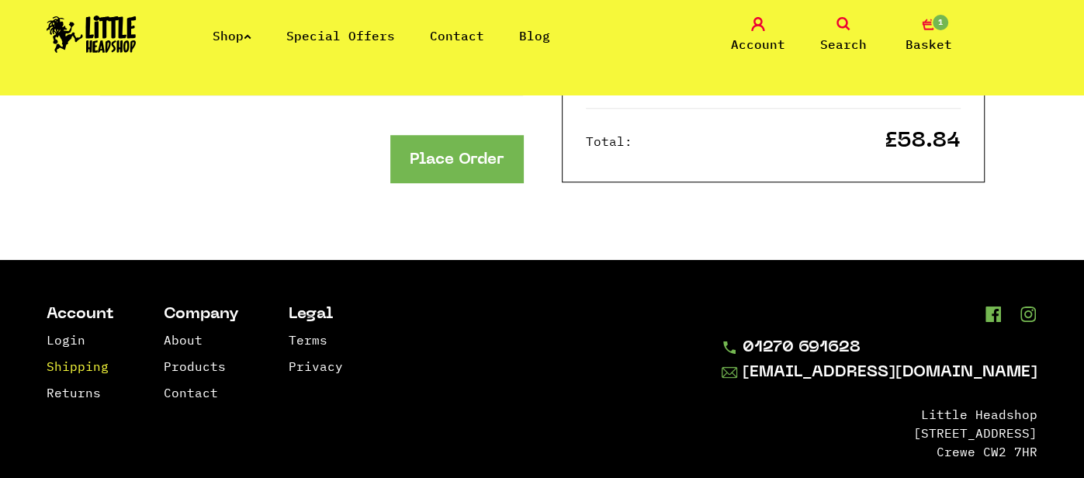
click at [82, 358] on link "Shipping" at bounding box center [78, 366] width 62 height 16
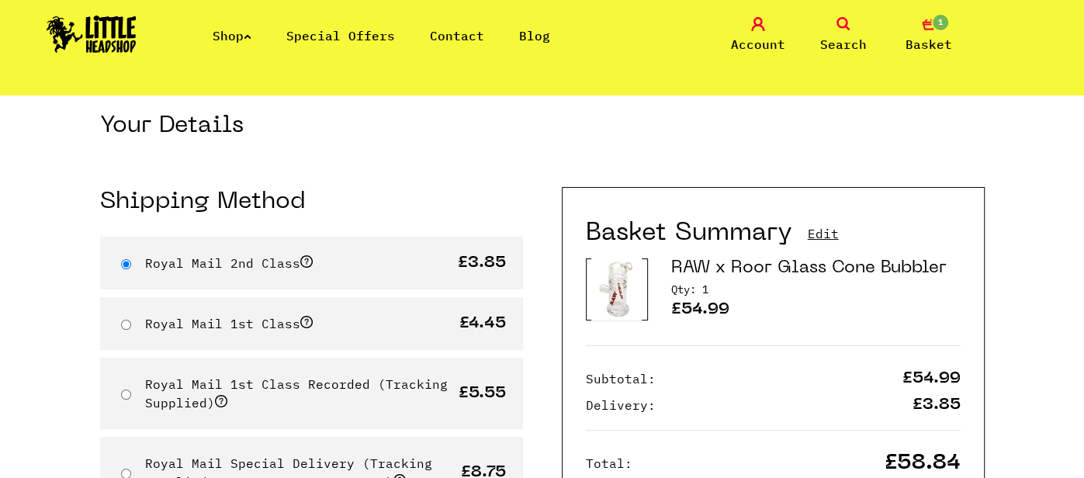
scroll to position [50, 0]
